Goal: Task Accomplishment & Management: Complete application form

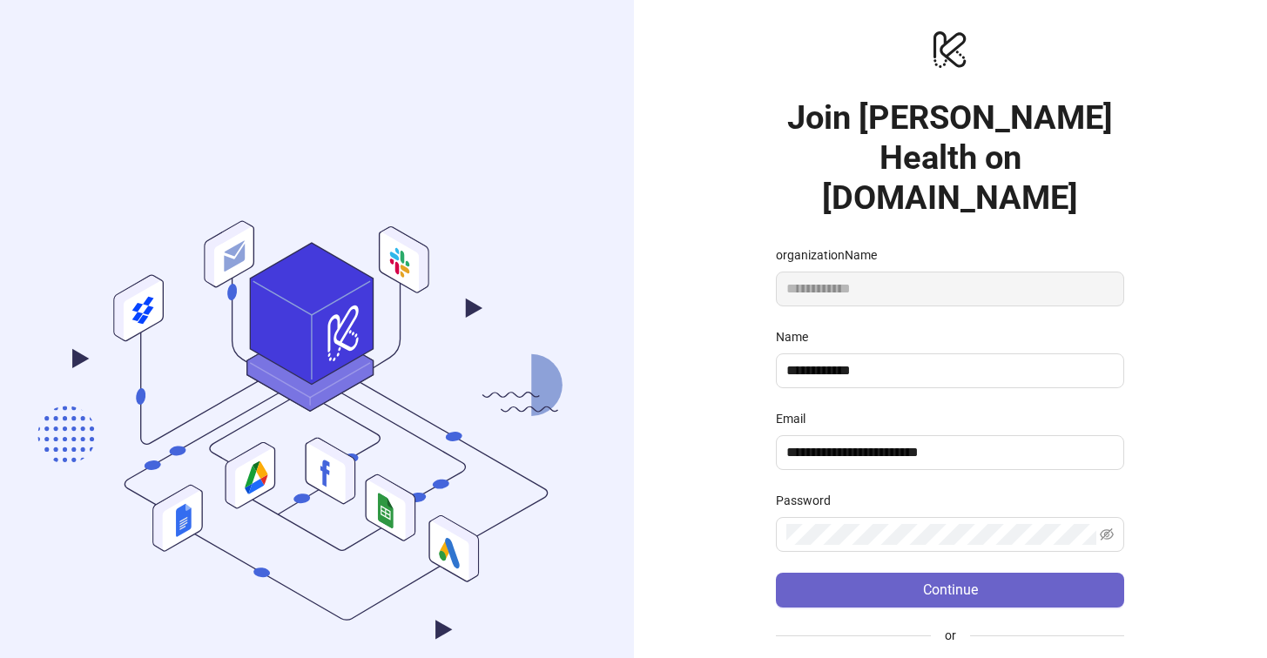
click at [920, 573] on button "Continue" at bounding box center [950, 590] width 348 height 35
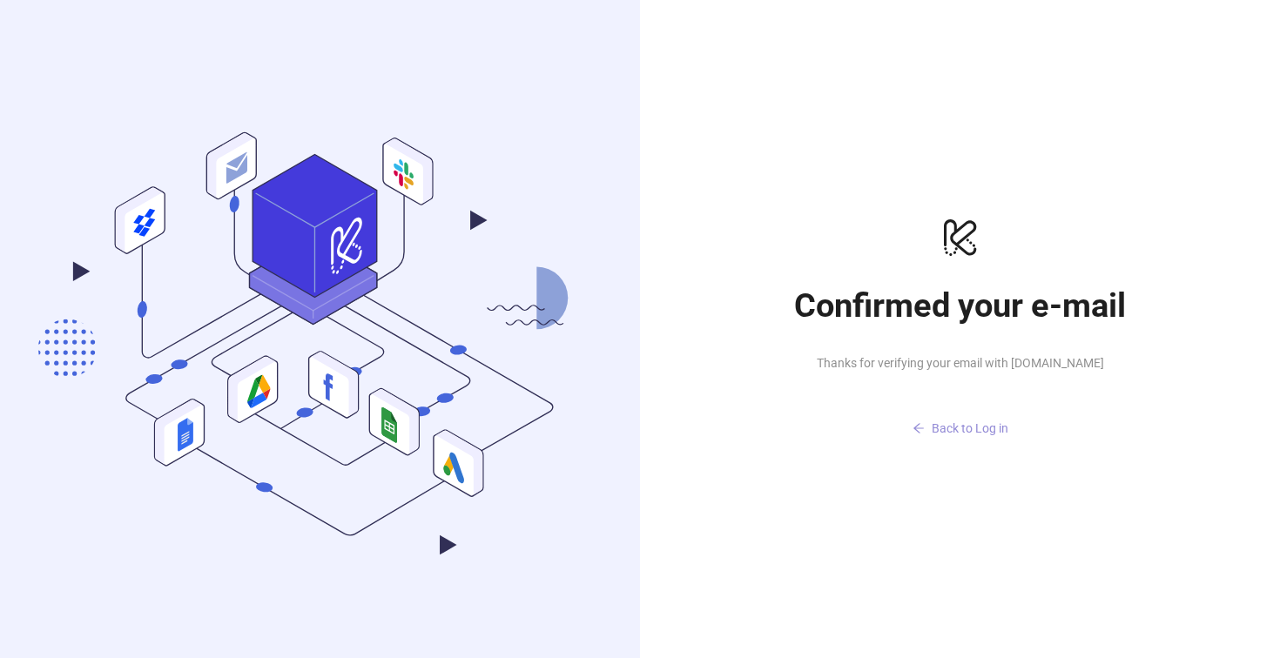
click at [940, 423] on span "Back to Log in" at bounding box center [969, 428] width 77 height 14
